Goal: Task Accomplishment & Management: Complete application form

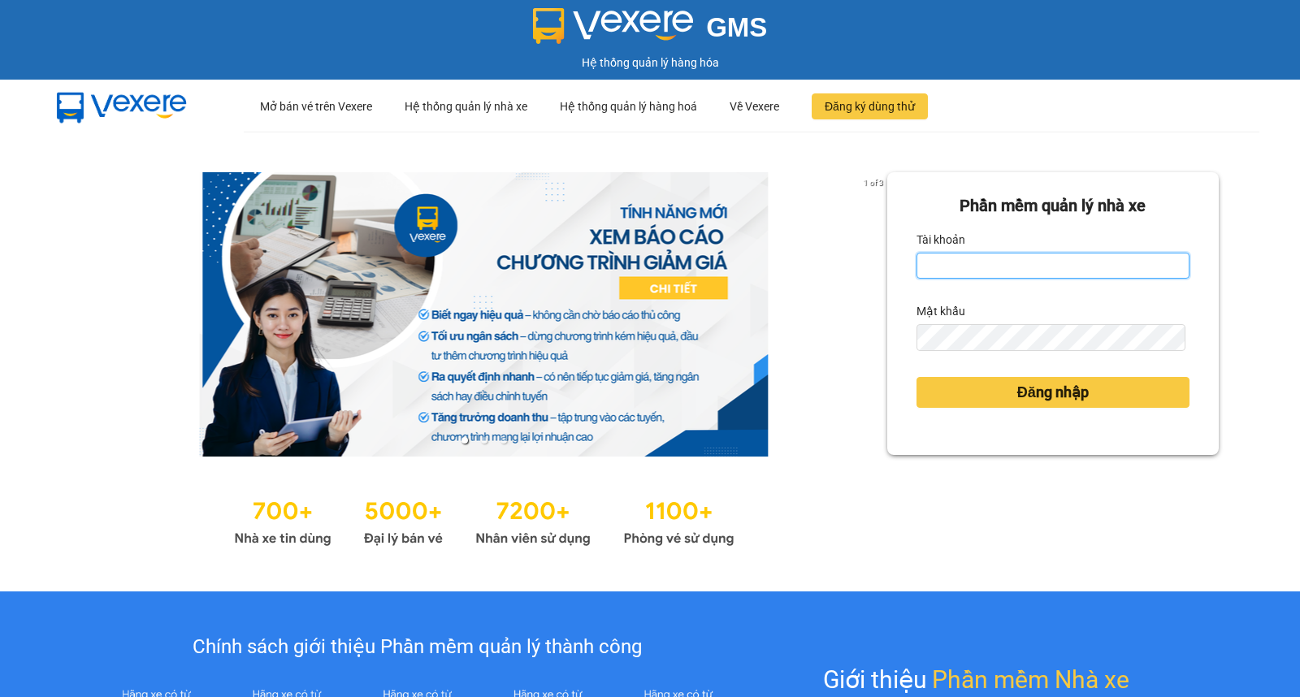
click at [1027, 263] on input "Tài khoản" at bounding box center [1053, 266] width 273 height 26
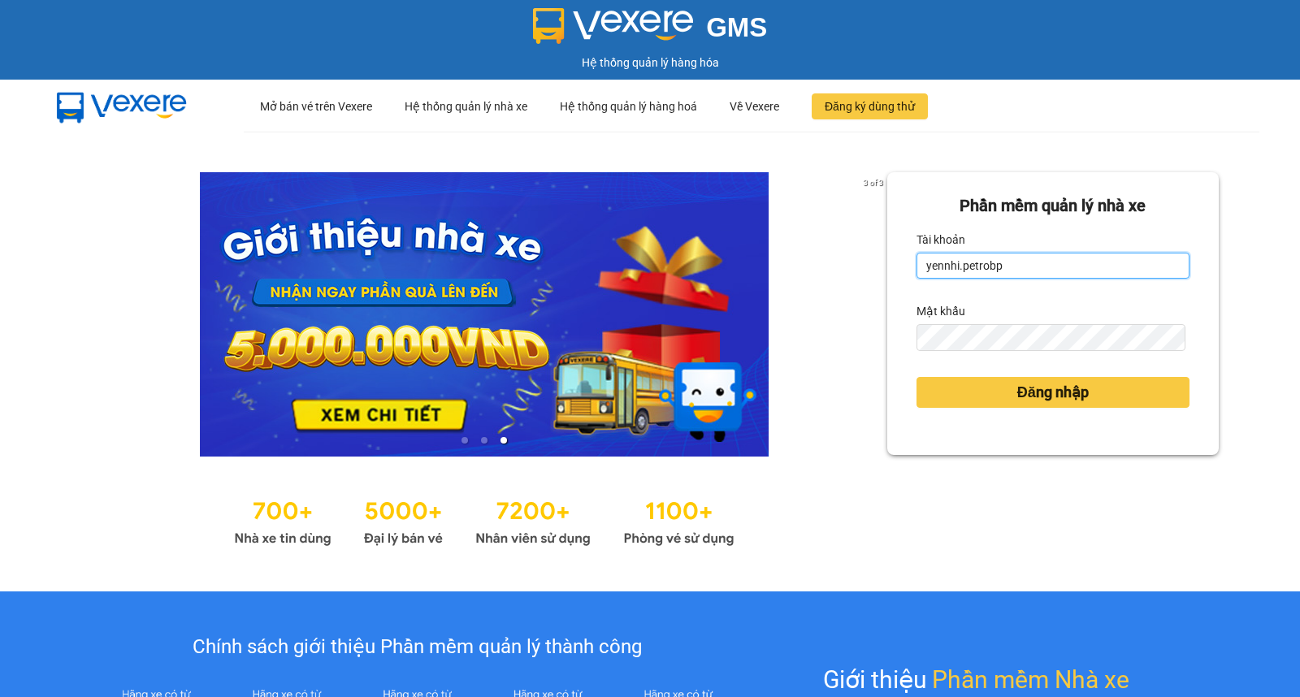
type input "yennhi.petrobp"
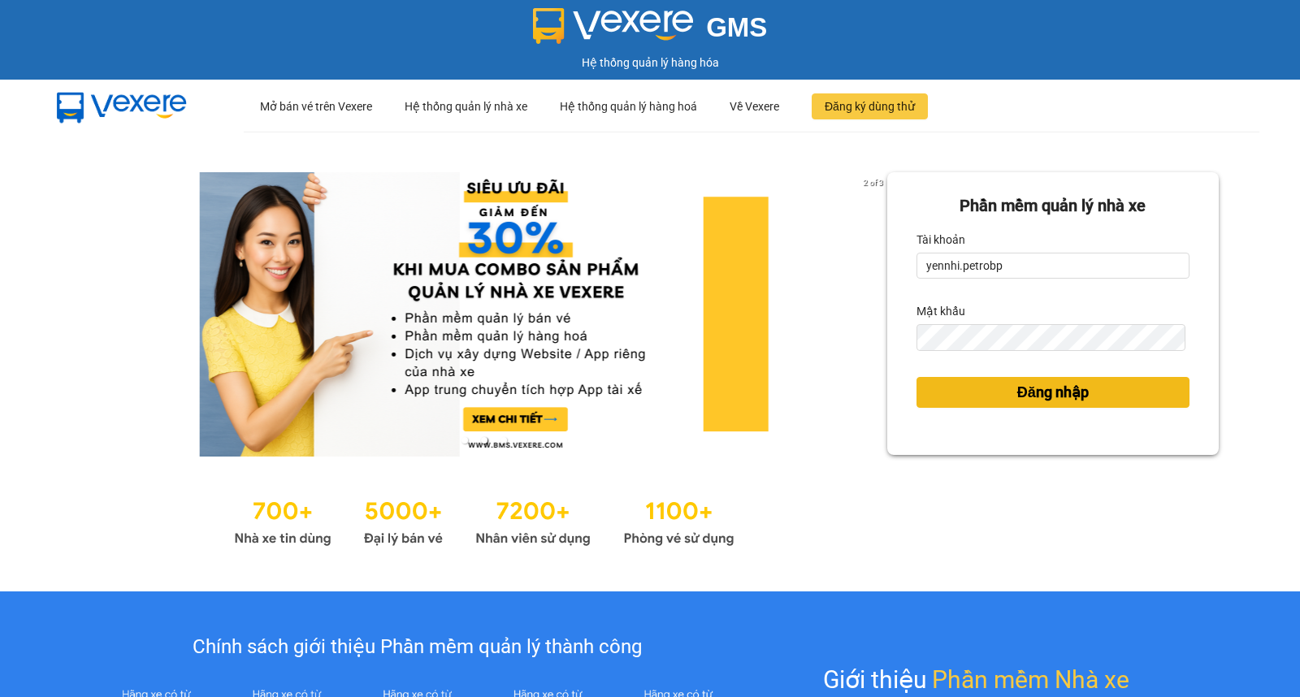
click at [1011, 407] on button "Đăng nhập" at bounding box center [1053, 392] width 273 height 31
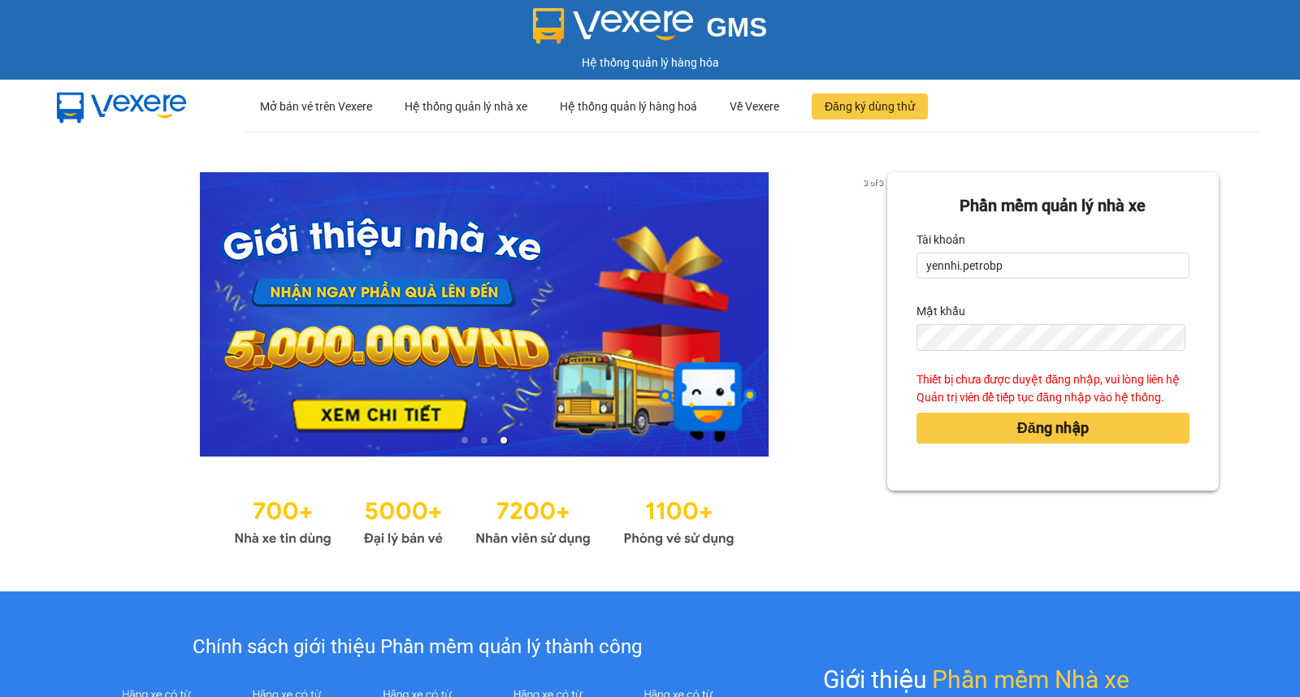
click at [1009, 89] on ul "··· Mở bán vé trên Vexere ··· Hệ thống quản lý nhà xe ··· Hệ thống quản lý hàng…" at bounding box center [752, 106] width 1016 height 53
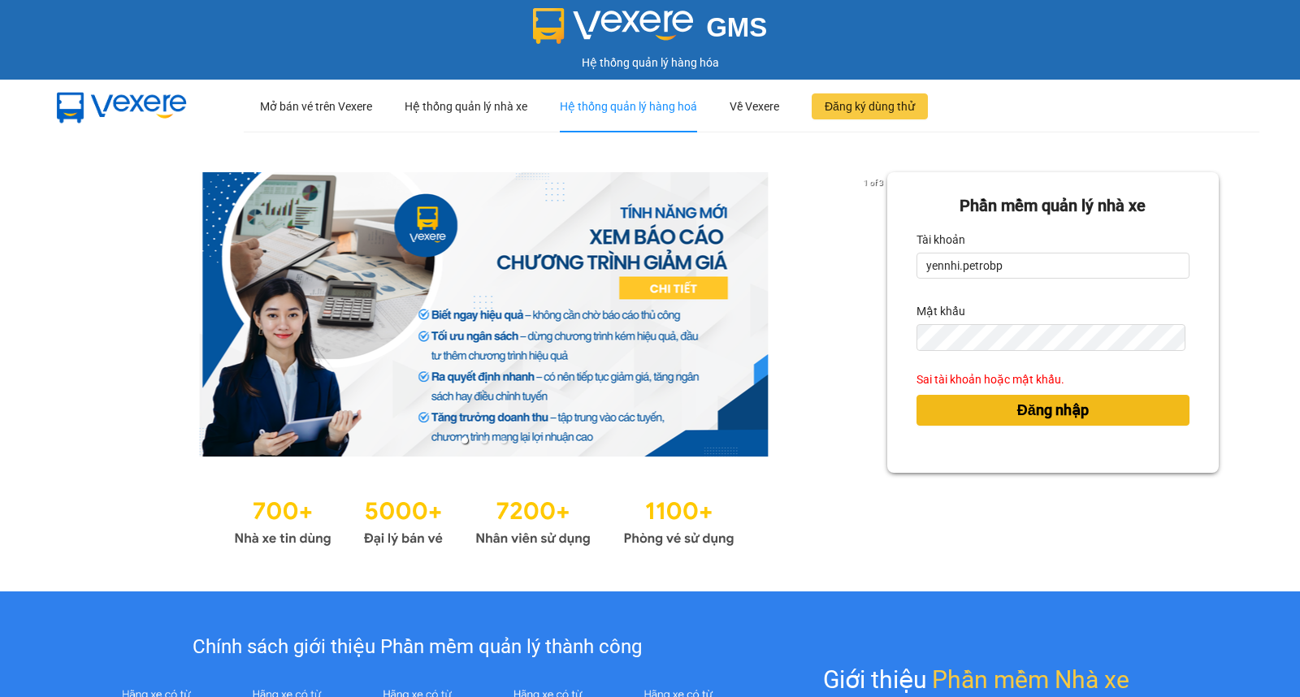
click at [1018, 417] on span "Đăng nhập" at bounding box center [1054, 410] width 72 height 23
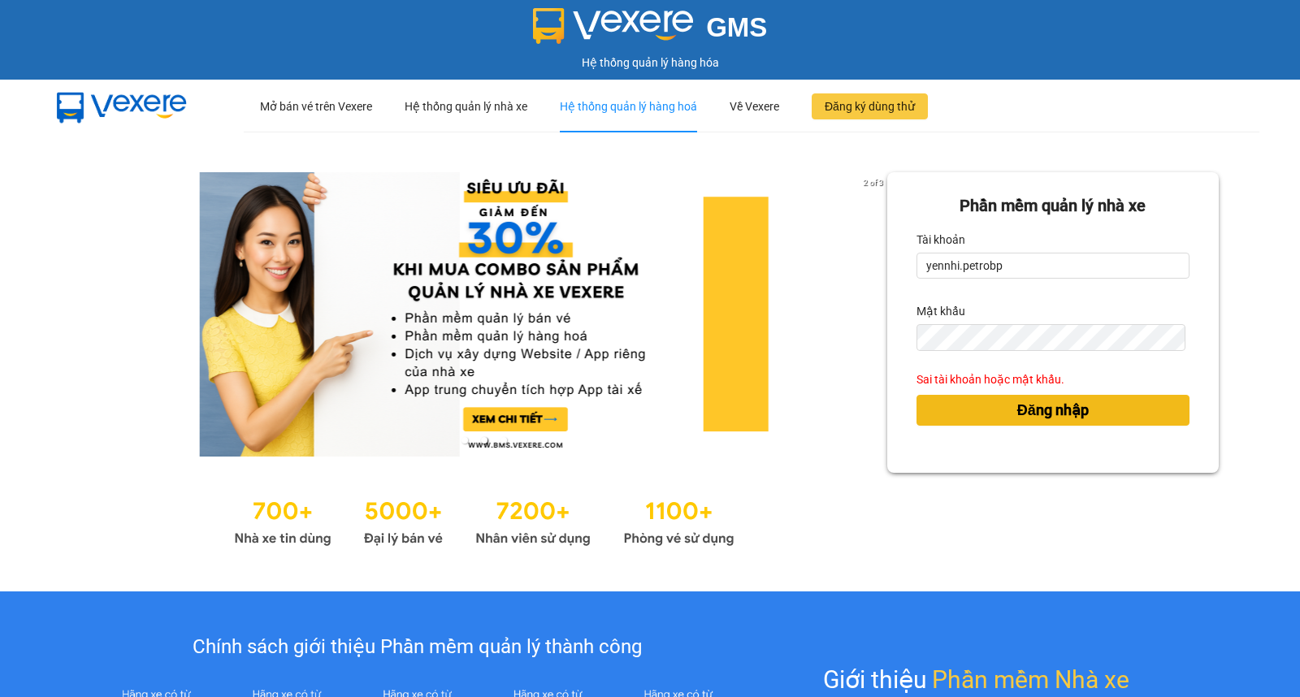
click at [1018, 417] on span "Đăng nhập" at bounding box center [1054, 410] width 72 height 23
